Goal: Task Accomplishment & Management: Manage account settings

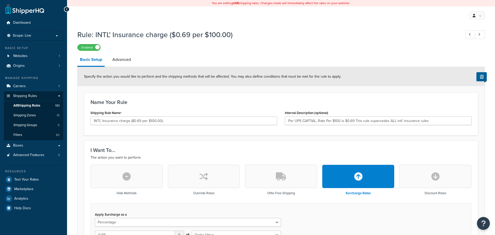
select select "PERCENTAGE"
select select "ORDER"
click at [50, 86] on link "Carriers 7" at bounding box center [33, 86] width 59 height 10
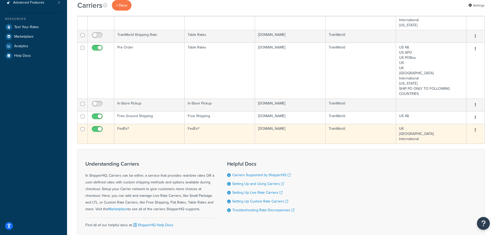
click at [475, 130] on icon "button" at bounding box center [475, 130] width 1 height 4
click at [463, 139] on link "Edit" at bounding box center [454, 140] width 41 height 11
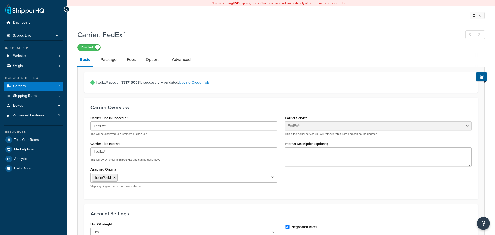
select select "fedEx"
select select "REGULAR_PICKUP"
select select "YOUR_PACKAGING"
click at [42, 88] on link "Carriers 7" at bounding box center [33, 86] width 59 height 10
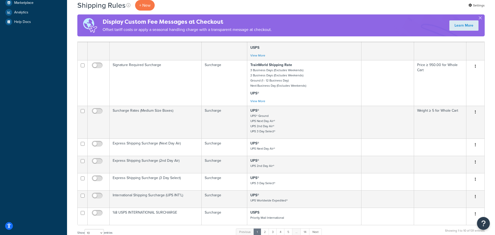
scroll to position [327, 0]
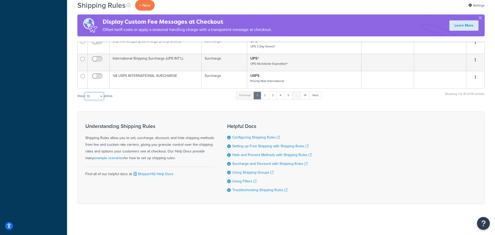
click at [91, 97] on select "10 15 25 50 100 1000" at bounding box center [94, 96] width 19 height 8
select select "1000"
click at [85, 92] on select "10 15 25 50 100 1000" at bounding box center [94, 96] width 19 height 8
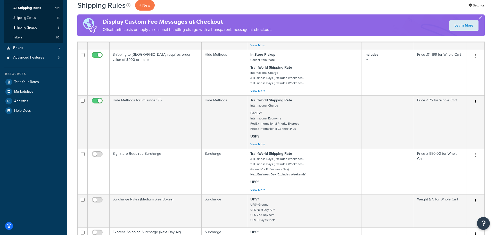
scroll to position [96, 0]
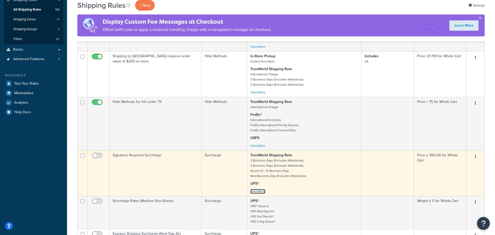
click at [259, 194] on link "View More" at bounding box center [257, 191] width 15 height 5
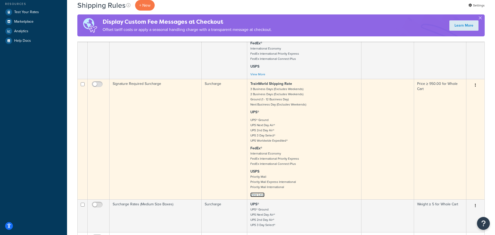
scroll to position [167, 0]
